Goal: Find specific page/section: Find specific page/section

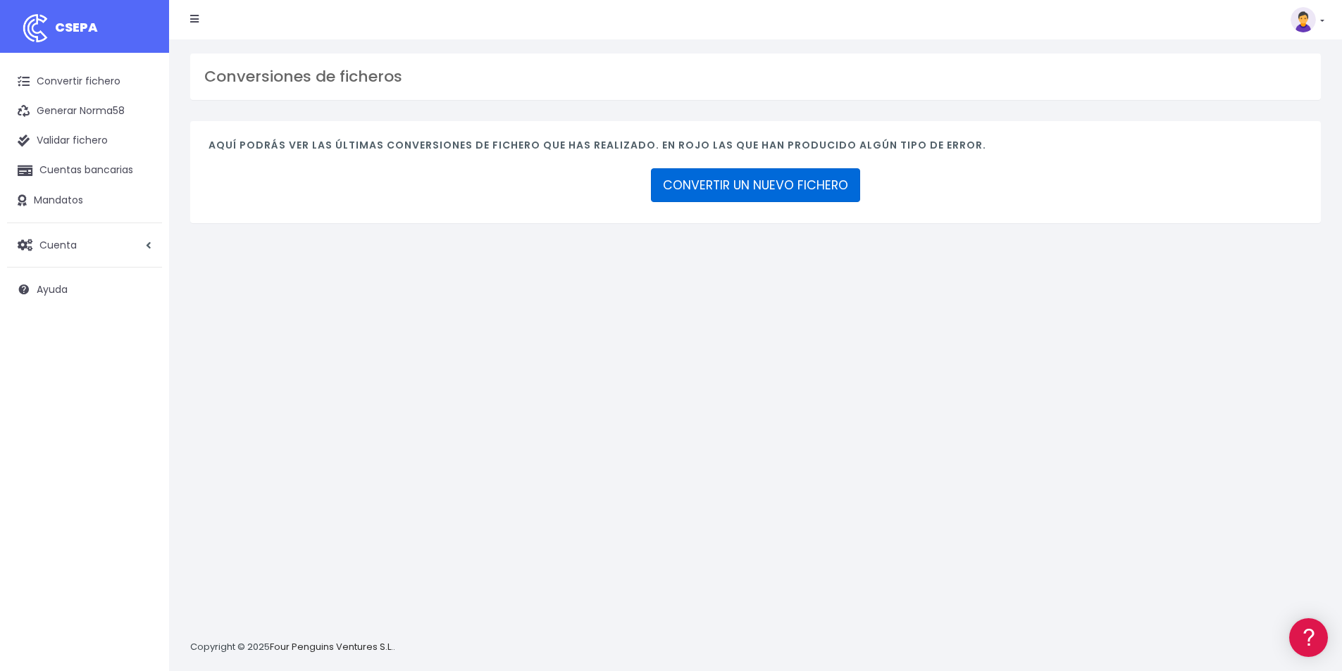
click at [791, 179] on link "CONVERTIR UN NUEVO FICHERO" at bounding box center [755, 185] width 209 height 34
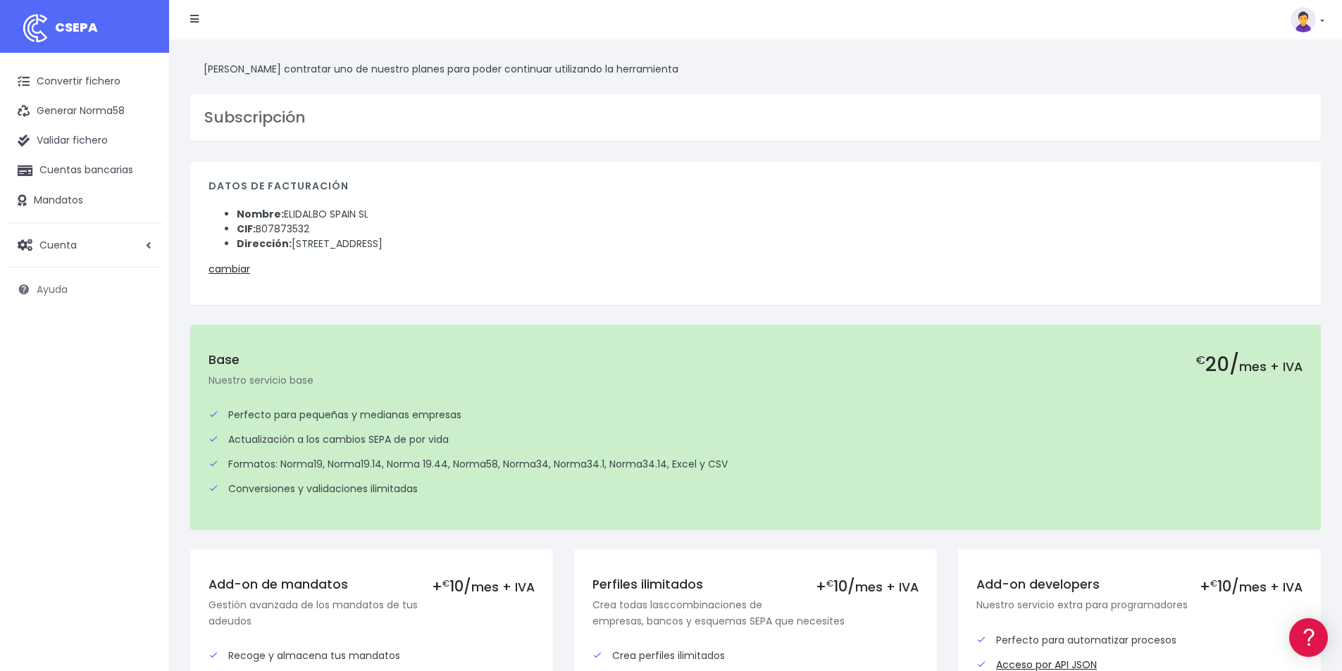
click at [55, 290] on span "Ayuda" at bounding box center [52, 290] width 31 height 14
